Goal: Check status: Check status

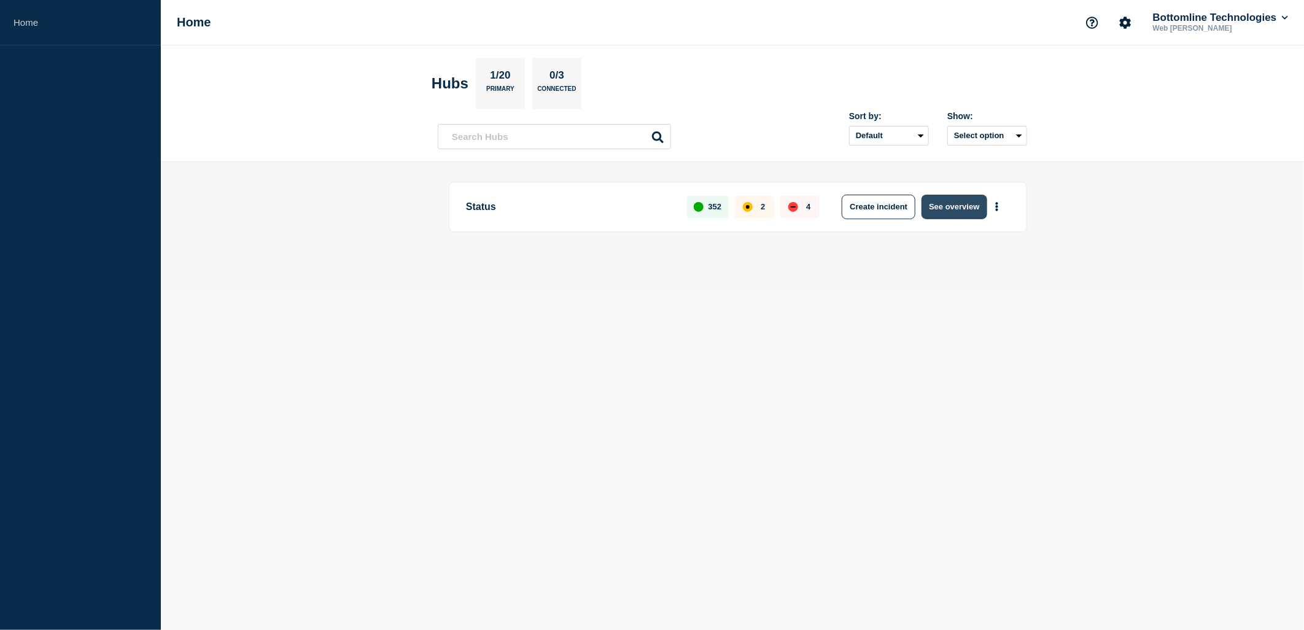
click at [934, 206] on button "See overview" at bounding box center [954, 207] width 65 height 25
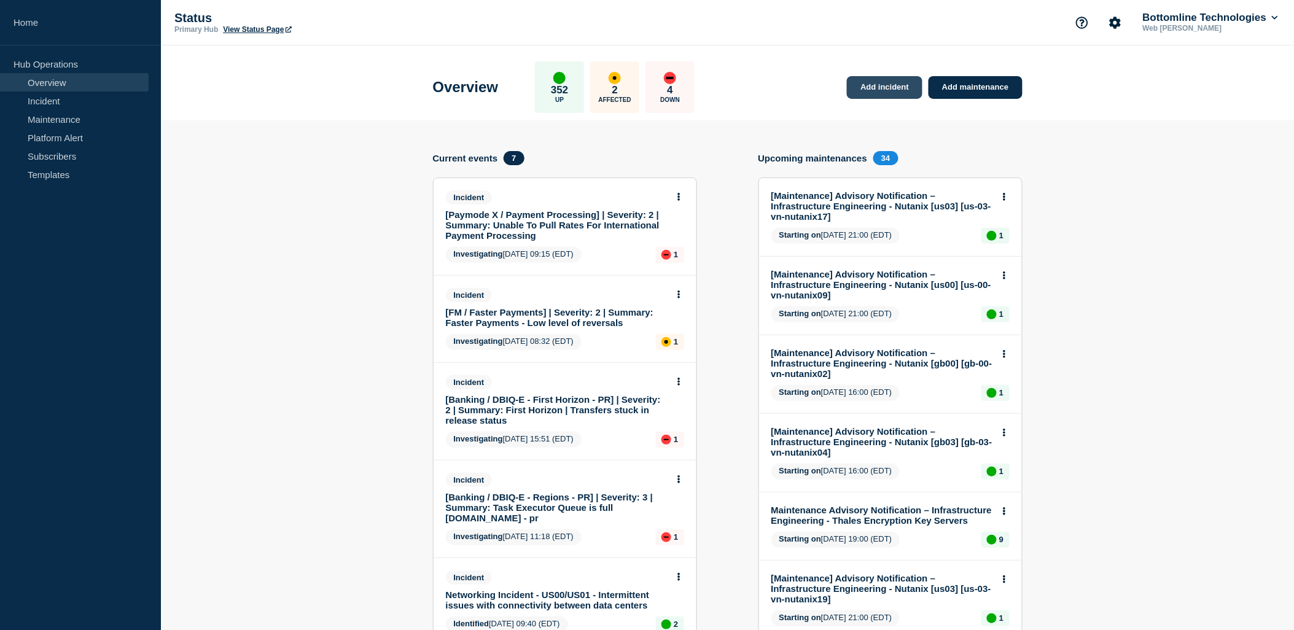
click at [891, 90] on link "Add incident" at bounding box center [885, 87] width 76 height 23
click at [54, 99] on link "Incident" at bounding box center [74, 101] width 149 height 18
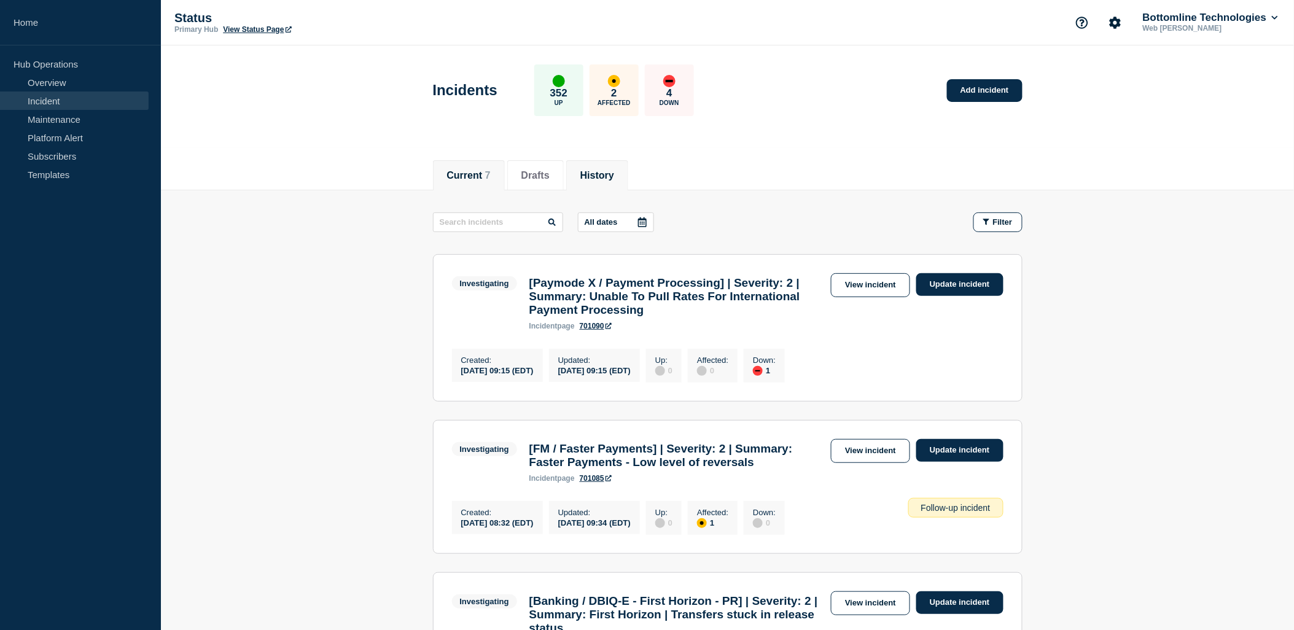
click at [610, 178] on button "History" at bounding box center [597, 175] width 34 height 11
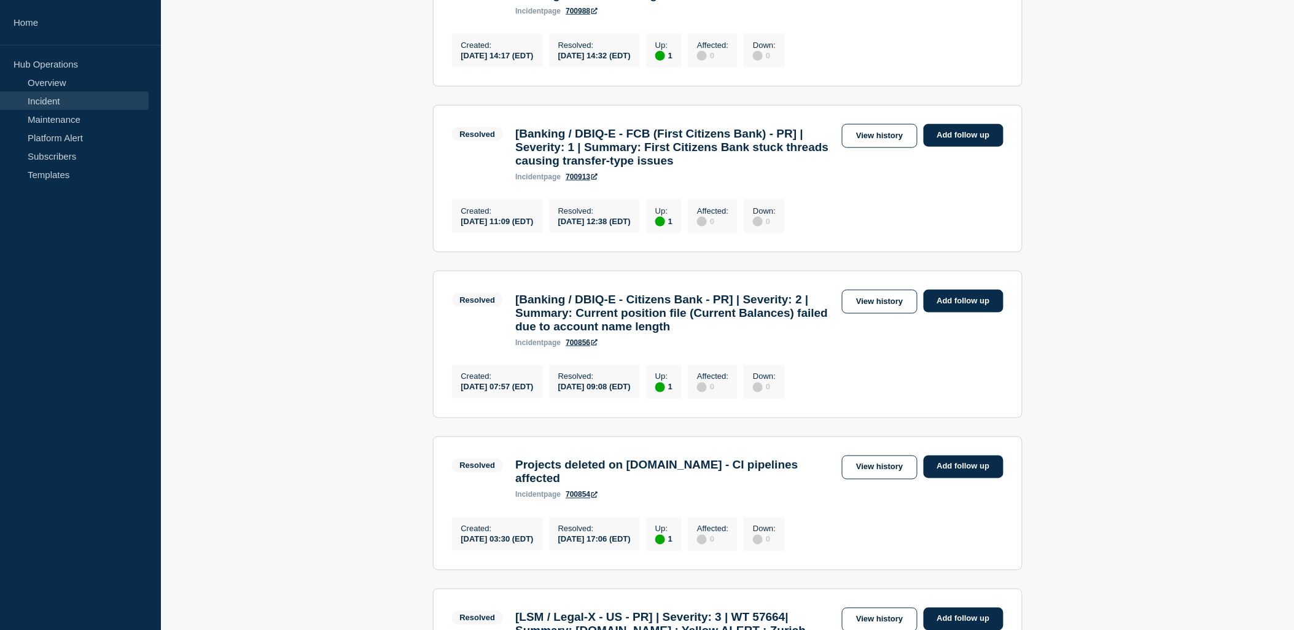
scroll to position [614, 0]
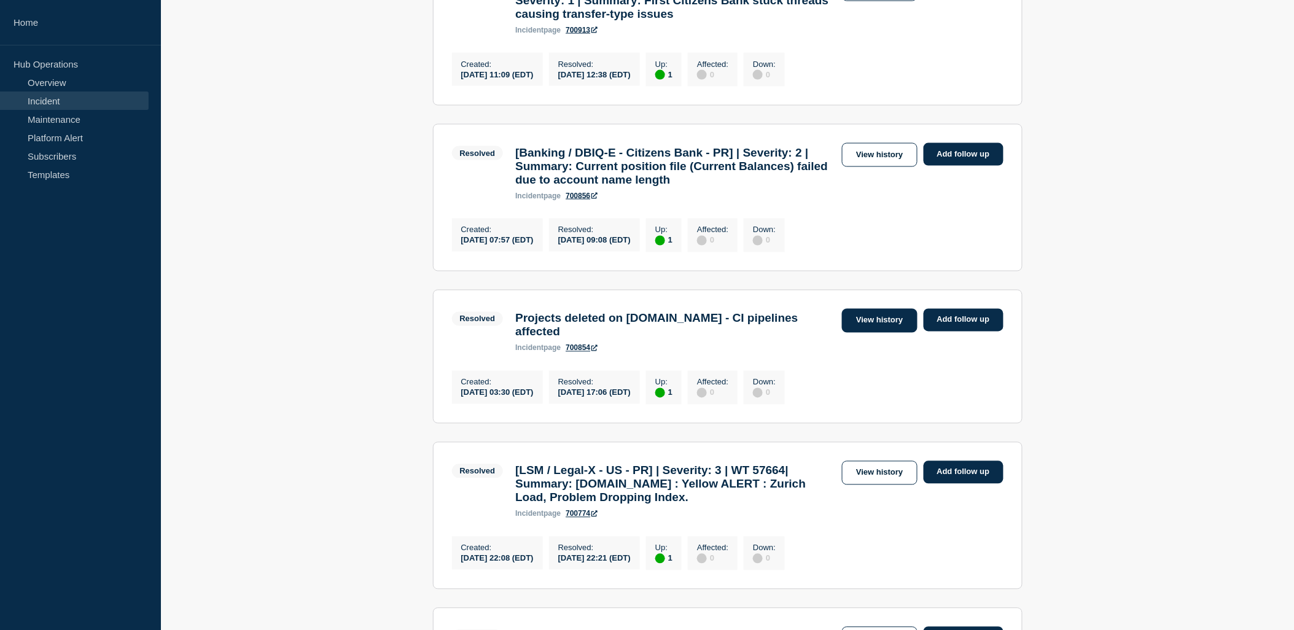
click at [898, 333] on link "View history" at bounding box center [879, 321] width 75 height 24
